Goal: Find specific page/section

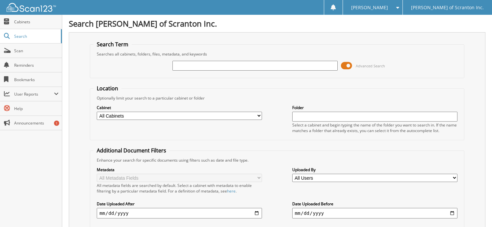
click at [185, 65] on input "text" at bounding box center [254, 66] width 165 height 10
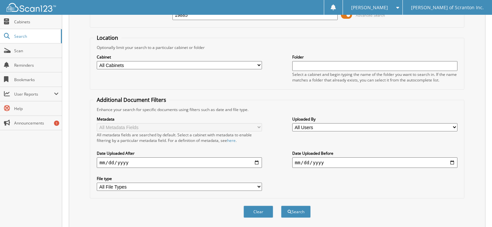
scroll to position [71, 0]
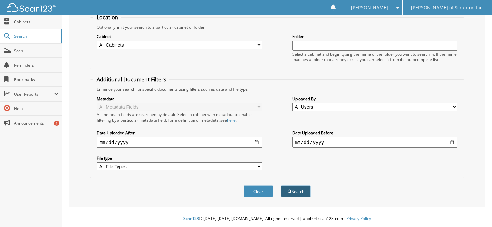
type input "19885"
click at [301, 190] on button "Search" at bounding box center [296, 192] width 30 height 12
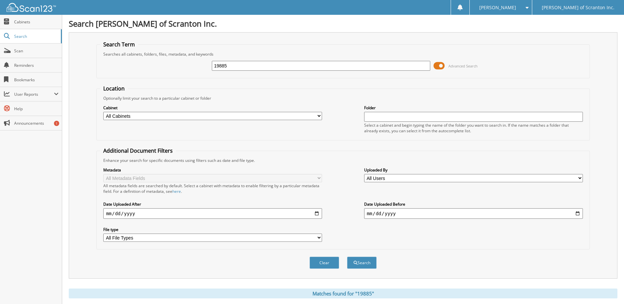
click at [492, 79] on form "Search Term Searches all cabinets, folders, files, metadata, and keywords 19885…" at bounding box center [342, 158] width 493 height 235
click at [361, 227] on button "Search" at bounding box center [362, 263] width 30 height 12
click at [18, 22] on span "Cabinets" at bounding box center [36, 22] width 44 height 6
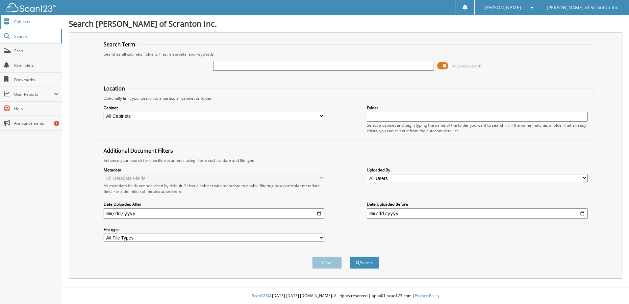
click at [19, 22] on span "Cabinets" at bounding box center [36, 22] width 44 height 6
